Goal: Task Accomplishment & Management: Use online tool/utility

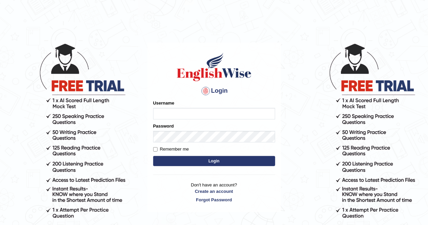
click at [191, 113] on input "Username" at bounding box center [214, 114] width 122 height 12
type input "AlexS"
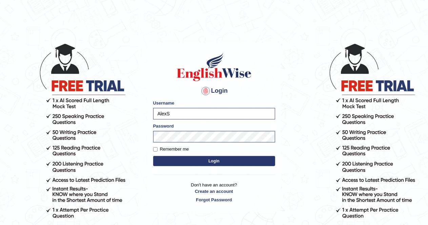
drag, startPoint x: 250, startPoint y: 162, endPoint x: 213, endPoint y: 159, distance: 36.8
click at [213, 159] on button "Login" at bounding box center [214, 161] width 122 height 10
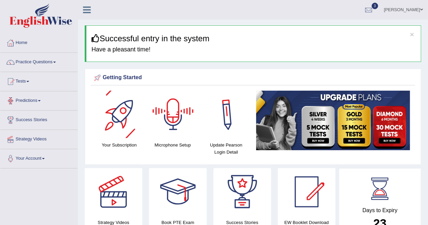
click at [56, 91] on link "Predictions" at bounding box center [38, 99] width 77 height 17
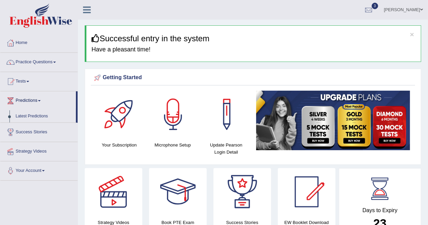
click at [33, 81] on link "Tests" at bounding box center [38, 80] width 77 height 17
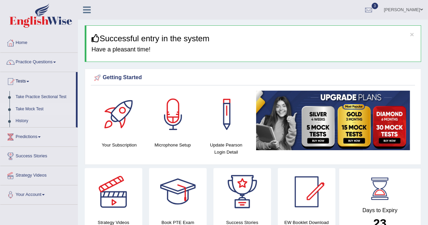
click at [31, 108] on link "Take Mock Test" at bounding box center [44, 109] width 63 height 12
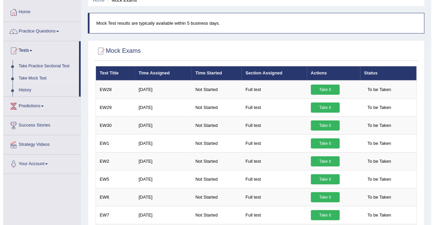
scroll to position [30, 0]
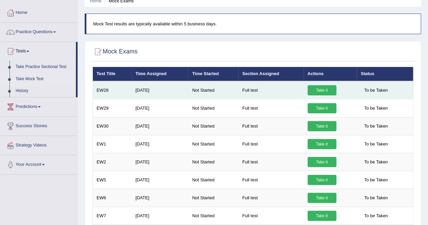
click at [319, 93] on link "Take it" at bounding box center [322, 90] width 29 height 10
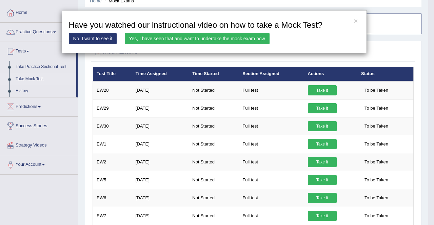
click at [145, 38] on link "Yes, I have seen that and want to undertake the mock exam now" at bounding box center [197, 39] width 145 height 12
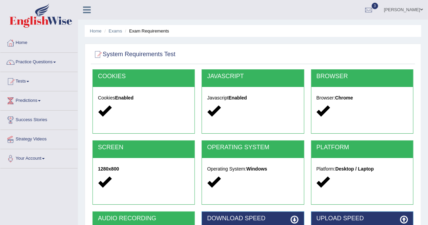
scroll to position [69, 0]
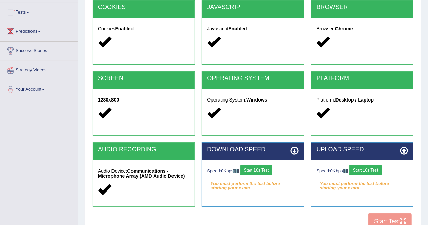
click at [257, 169] on button "Start 10s Test" at bounding box center [256, 170] width 32 height 10
click at [371, 170] on button "Start 10s Test" at bounding box center [365, 170] width 32 height 10
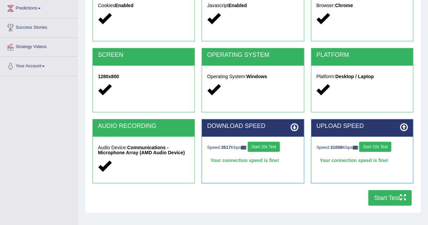
scroll to position [94, 0]
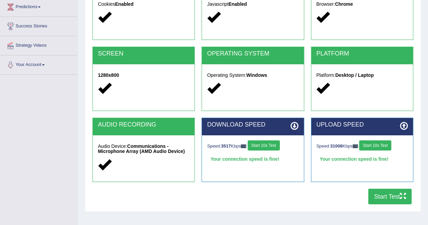
click at [387, 193] on button "Start Test" at bounding box center [389, 197] width 43 height 16
